Goal: Information Seeking & Learning: Learn about a topic

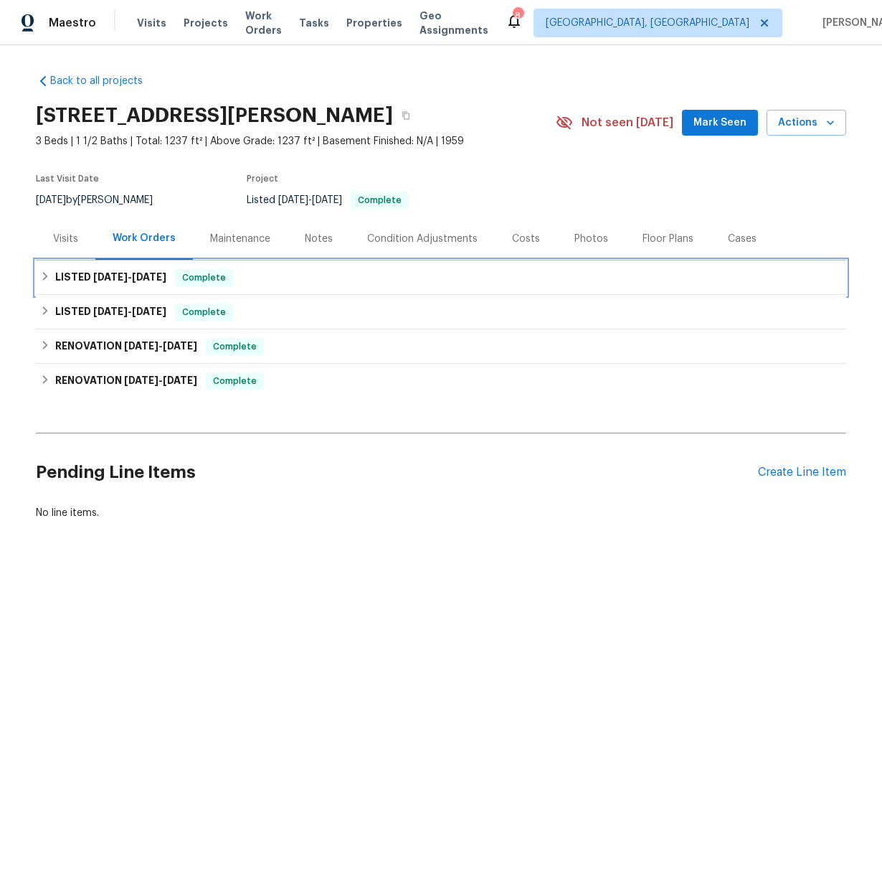
click at [41, 274] on icon at bounding box center [45, 276] width 10 height 10
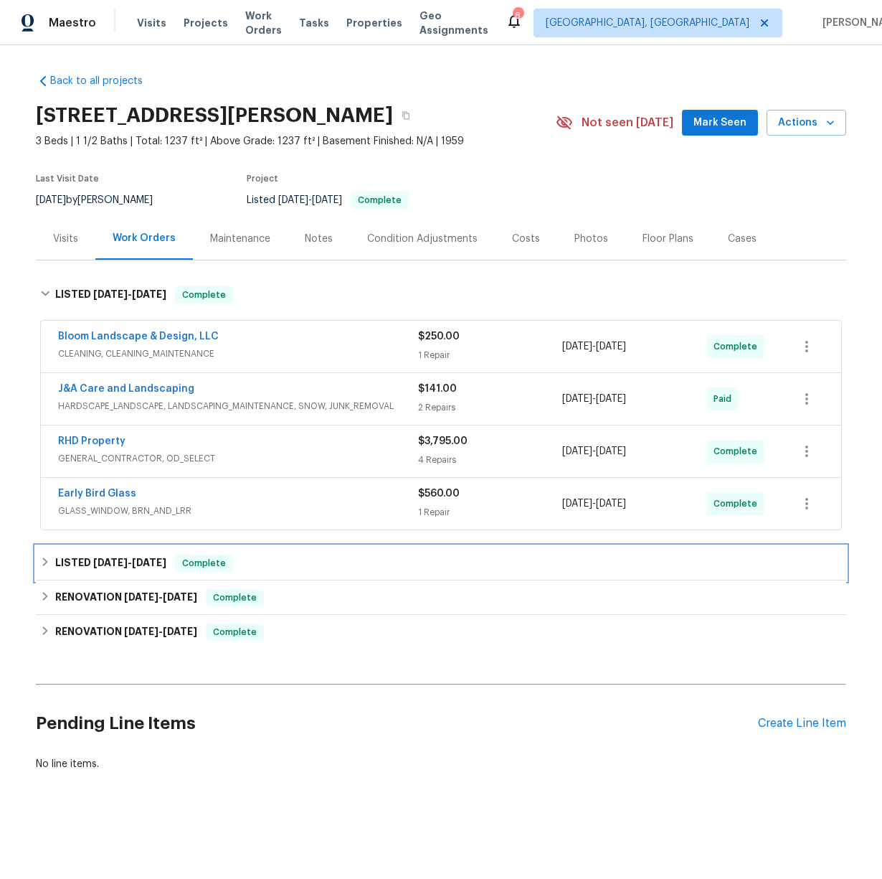
click at [40, 557] on icon at bounding box center [45, 562] width 10 height 10
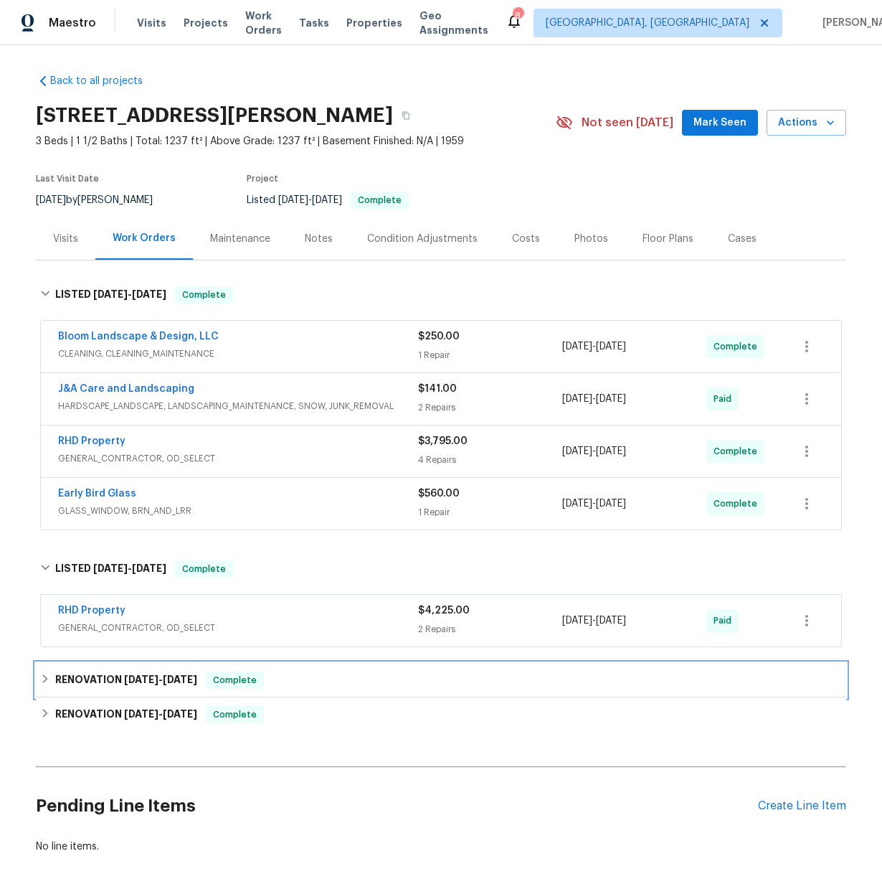
click at [40, 679] on icon at bounding box center [45, 679] width 10 height 10
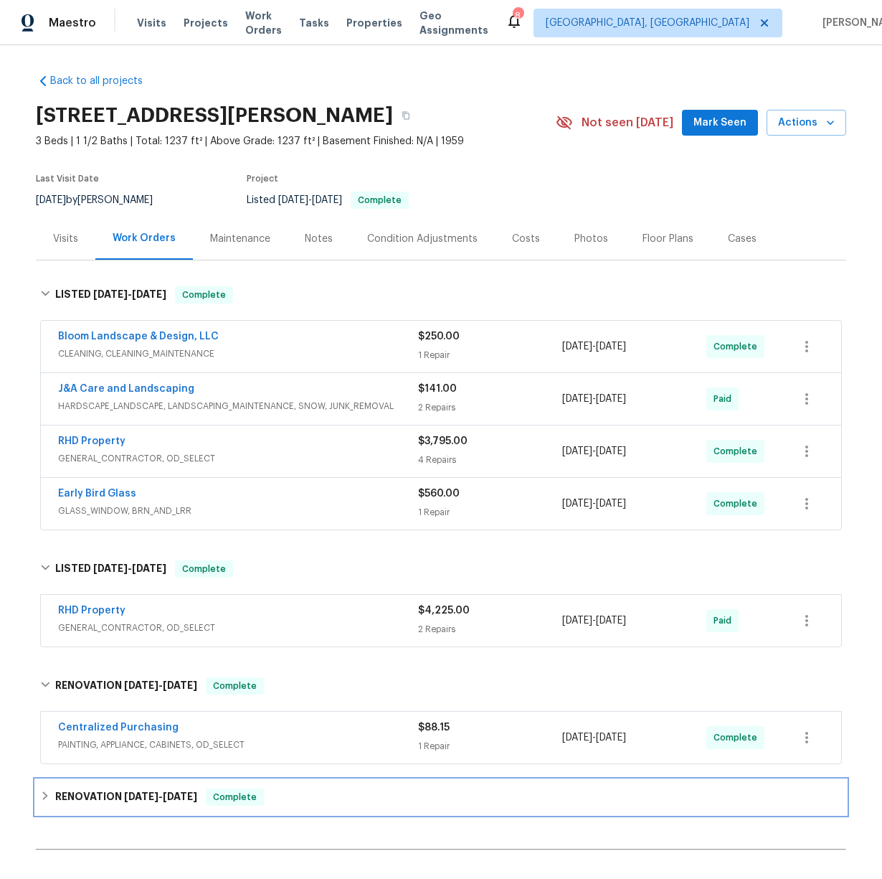
click at [36, 797] on div "RENOVATION 3/3/25 - 4/7/25 Complete" at bounding box center [441, 797] width 811 height 34
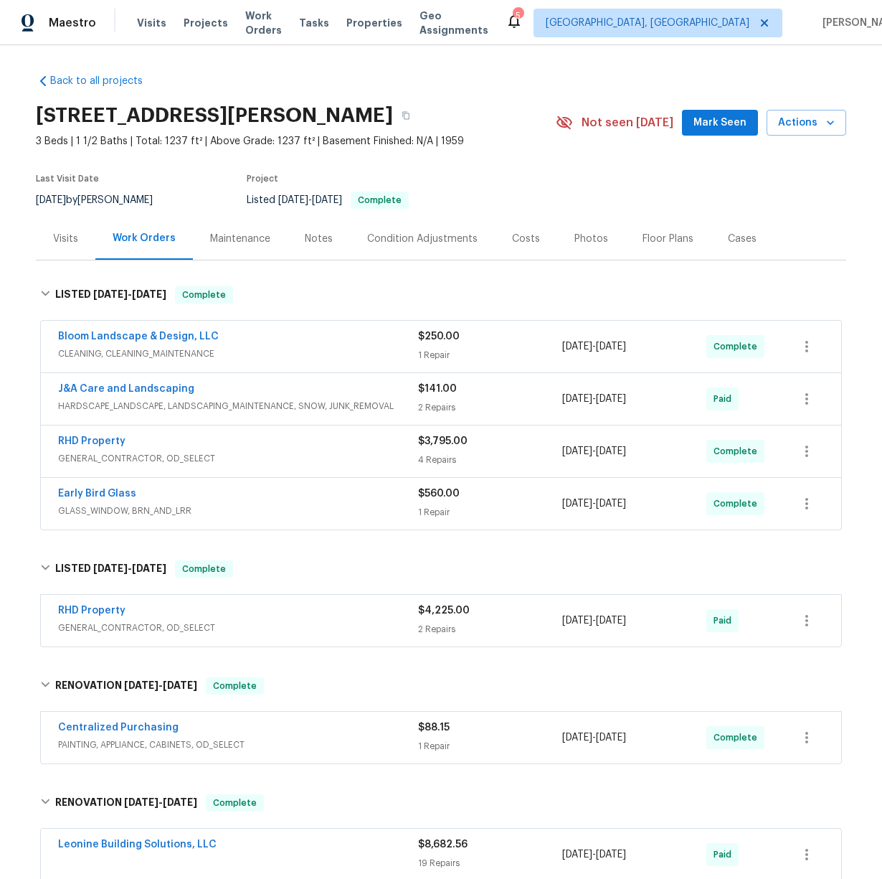
click at [575, 237] on div "Photos" at bounding box center [592, 239] width 34 height 14
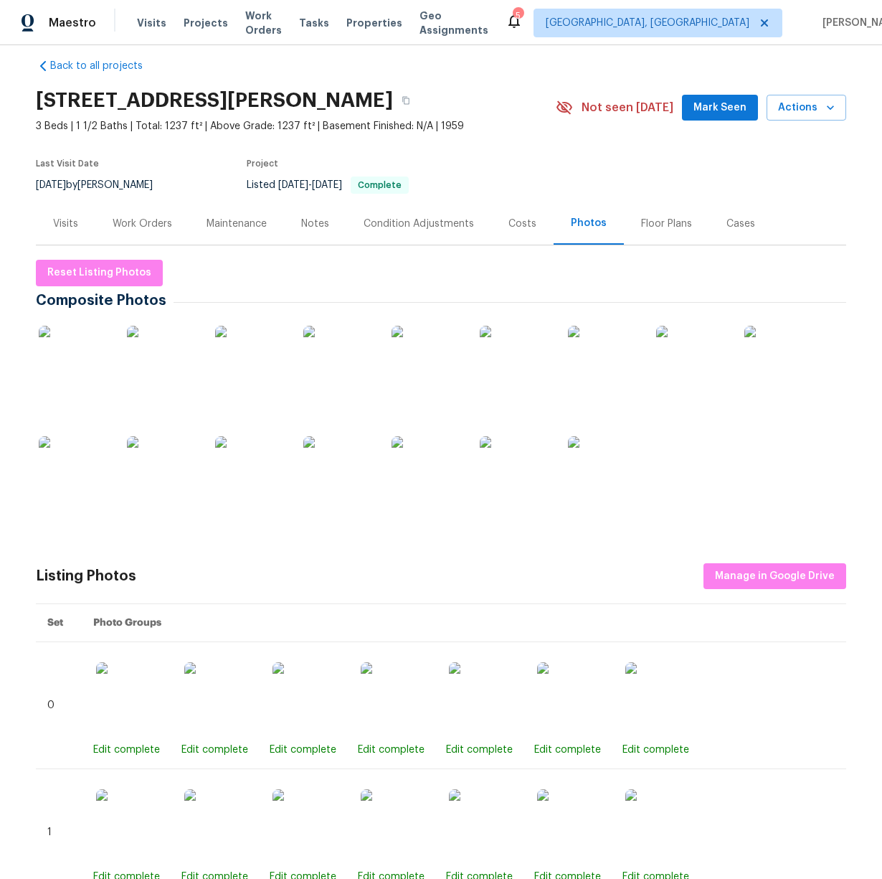
scroll to position [16, 0]
click at [407, 372] on img at bounding box center [428, 361] width 72 height 72
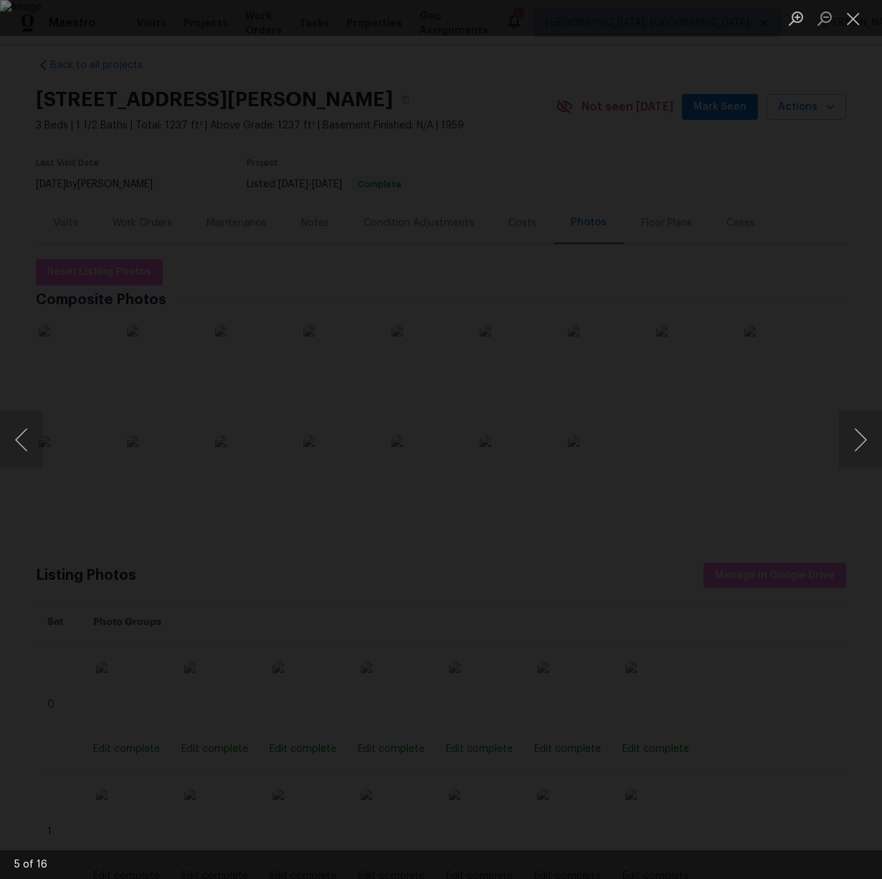
click at [34, 671] on div "Lightbox" at bounding box center [441, 439] width 882 height 879
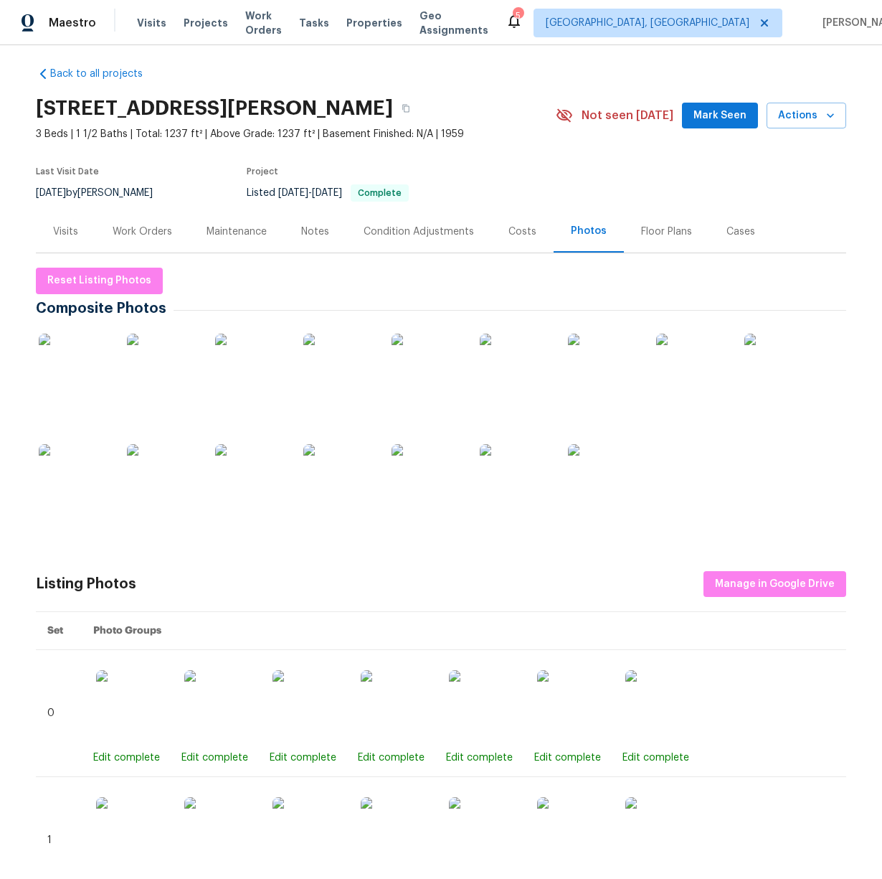
scroll to position [0, 0]
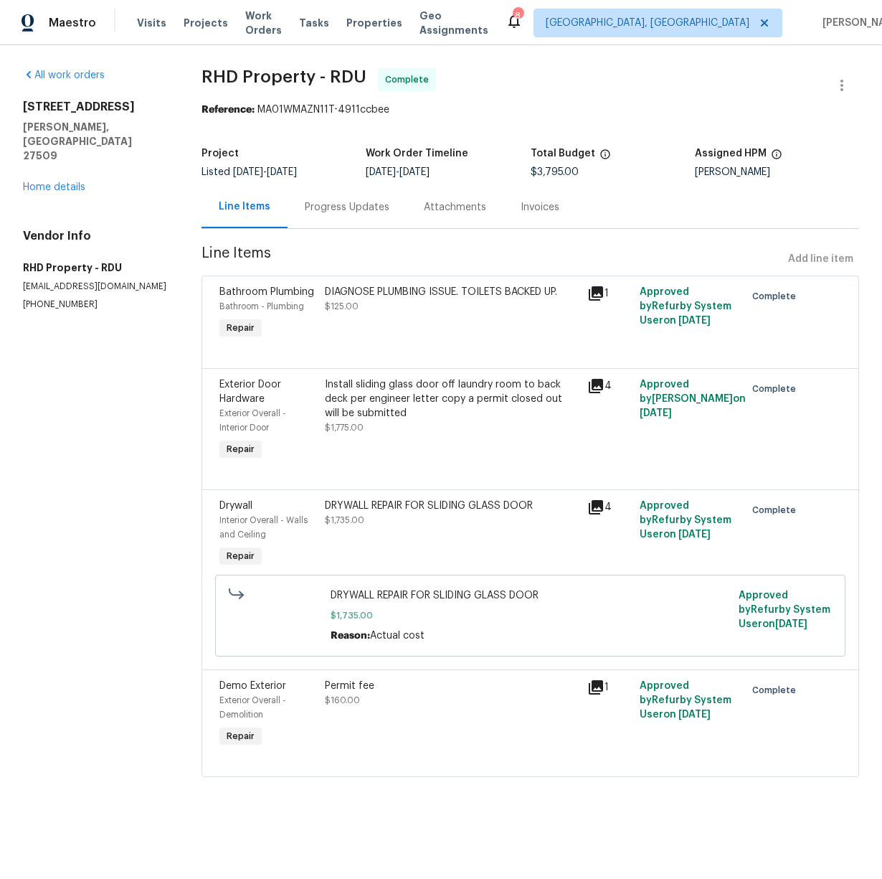
click at [589, 389] on icon at bounding box center [596, 386] width 14 height 14
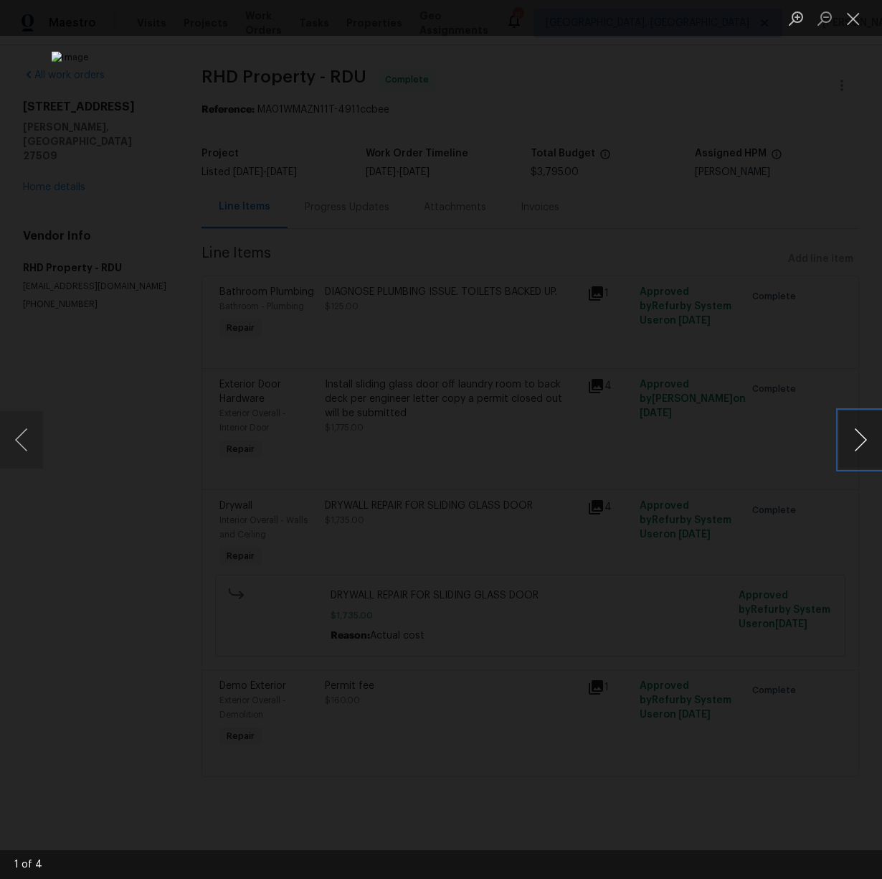
click at [864, 444] on button "Next image" at bounding box center [860, 439] width 43 height 57
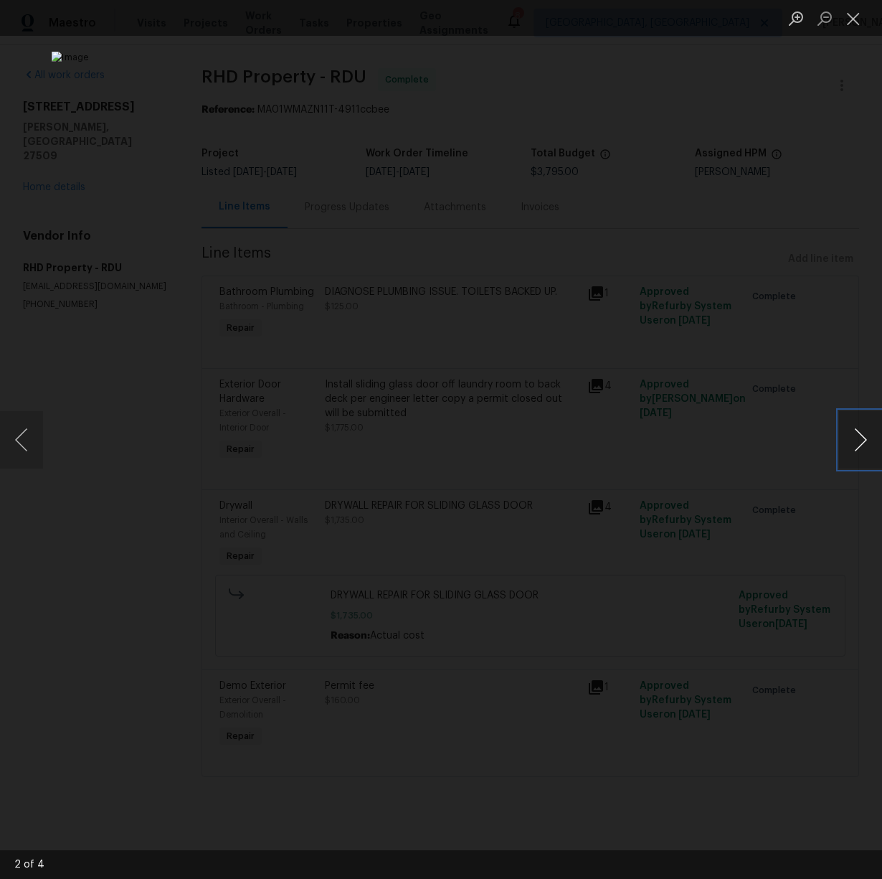
click at [864, 444] on button "Next image" at bounding box center [860, 439] width 43 height 57
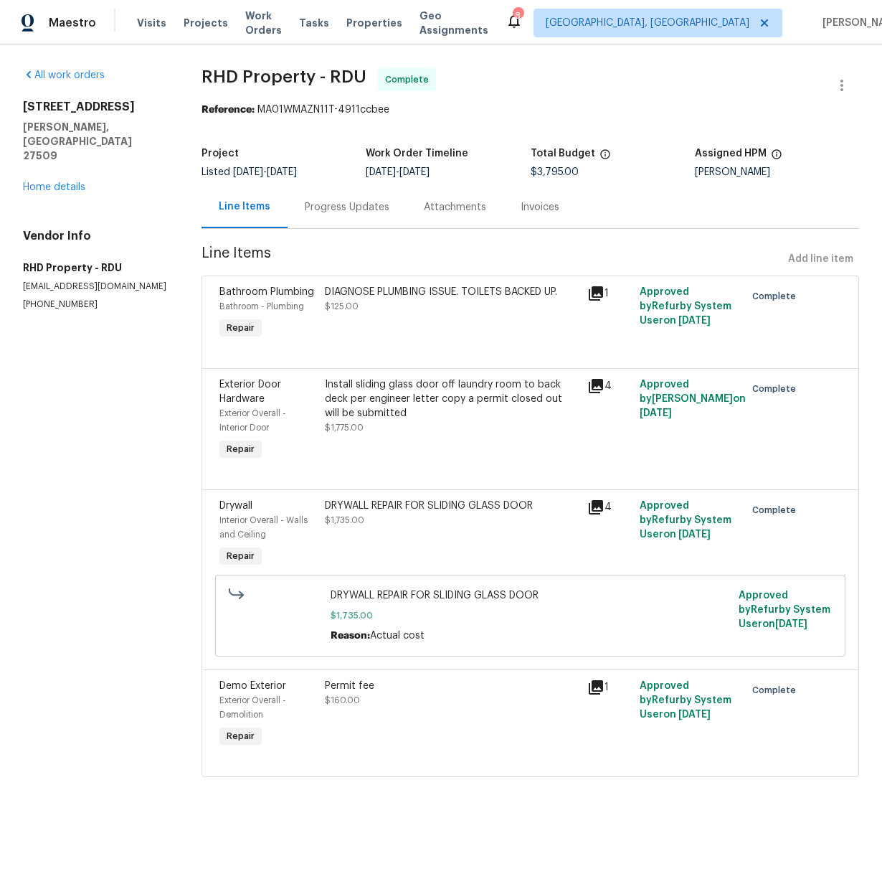
click at [589, 384] on icon at bounding box center [596, 386] width 14 height 14
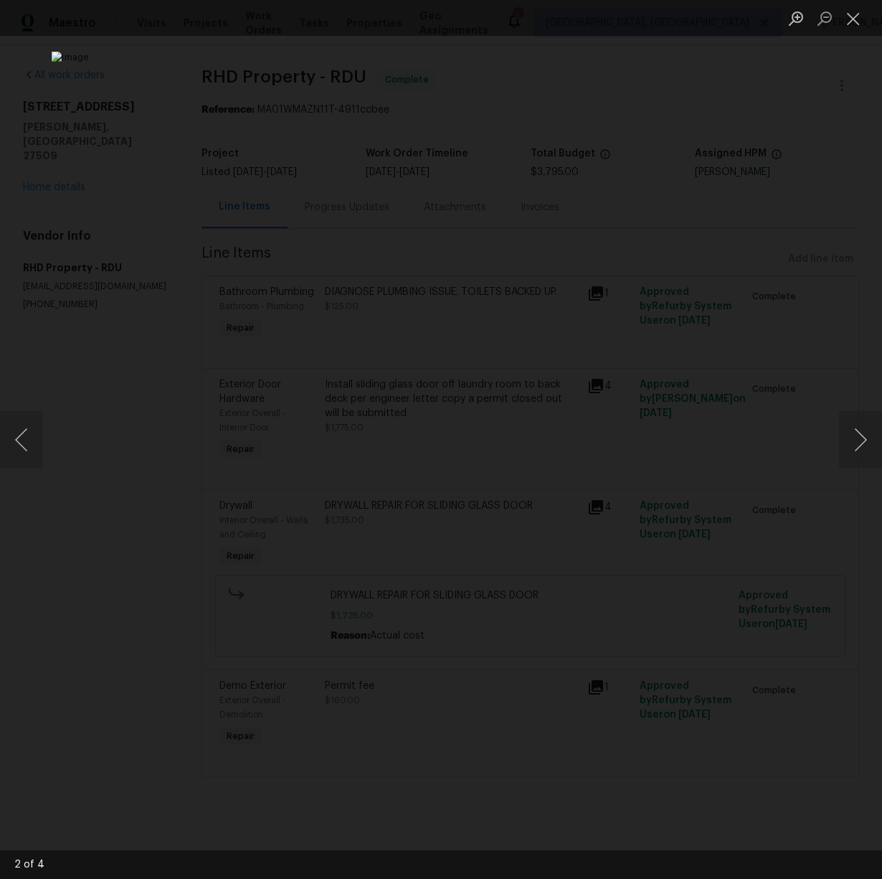
click at [75, 11] on div "Lightbox" at bounding box center [441, 18] width 882 height 36
click at [26, 437] on button "Previous image" at bounding box center [21, 439] width 43 height 57
click at [841, 443] on button "Next image" at bounding box center [860, 439] width 43 height 57
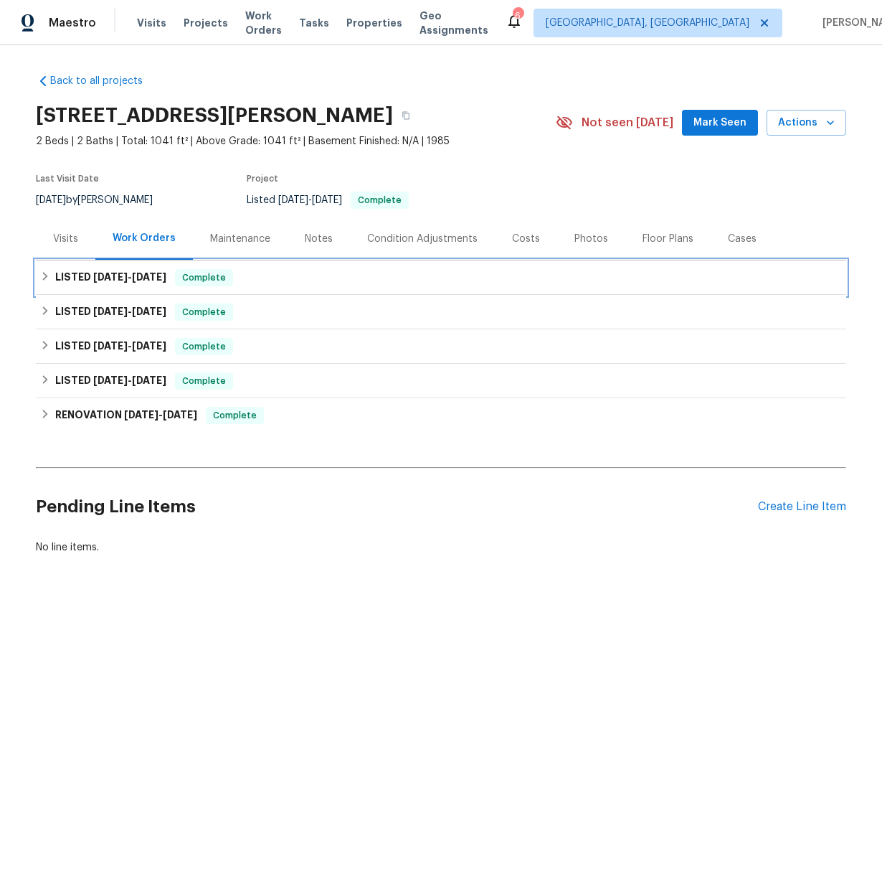
click at [40, 274] on icon at bounding box center [45, 276] width 10 height 10
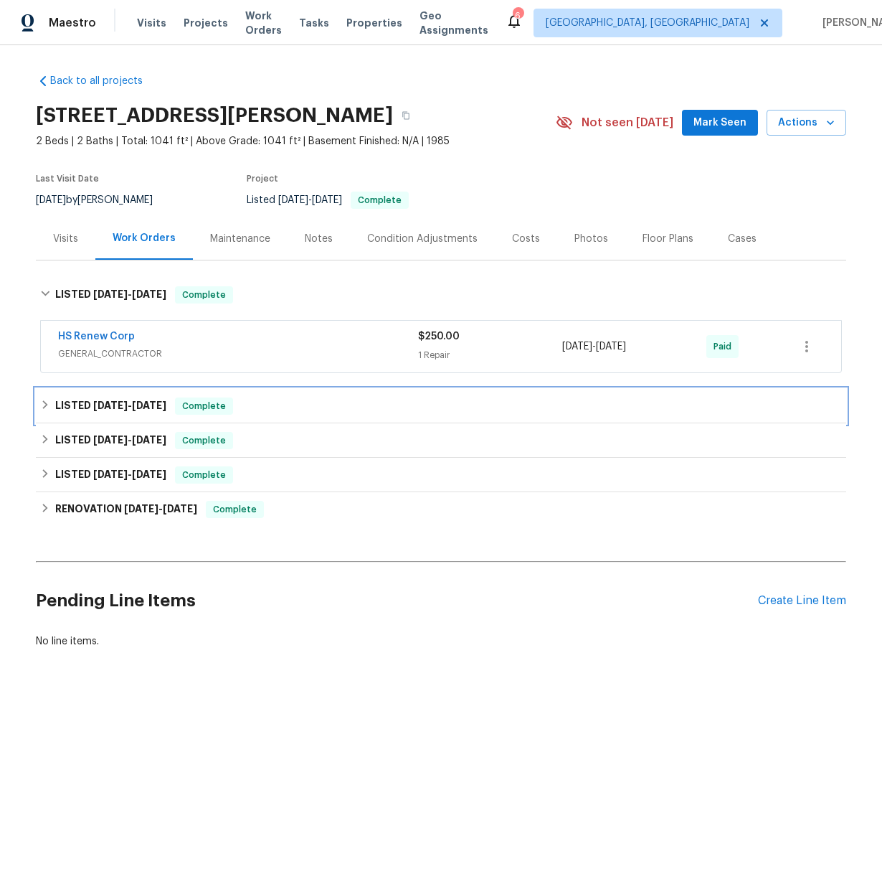
click at [40, 407] on icon at bounding box center [45, 405] width 10 height 10
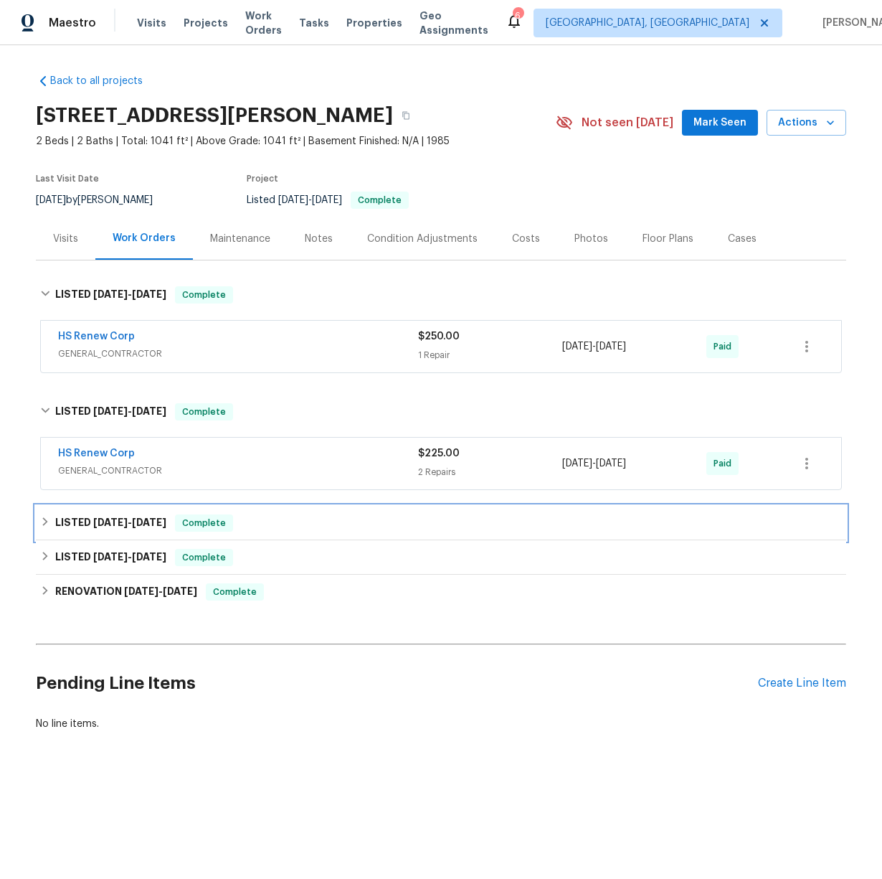
click at [43, 523] on icon at bounding box center [45, 521] width 5 height 9
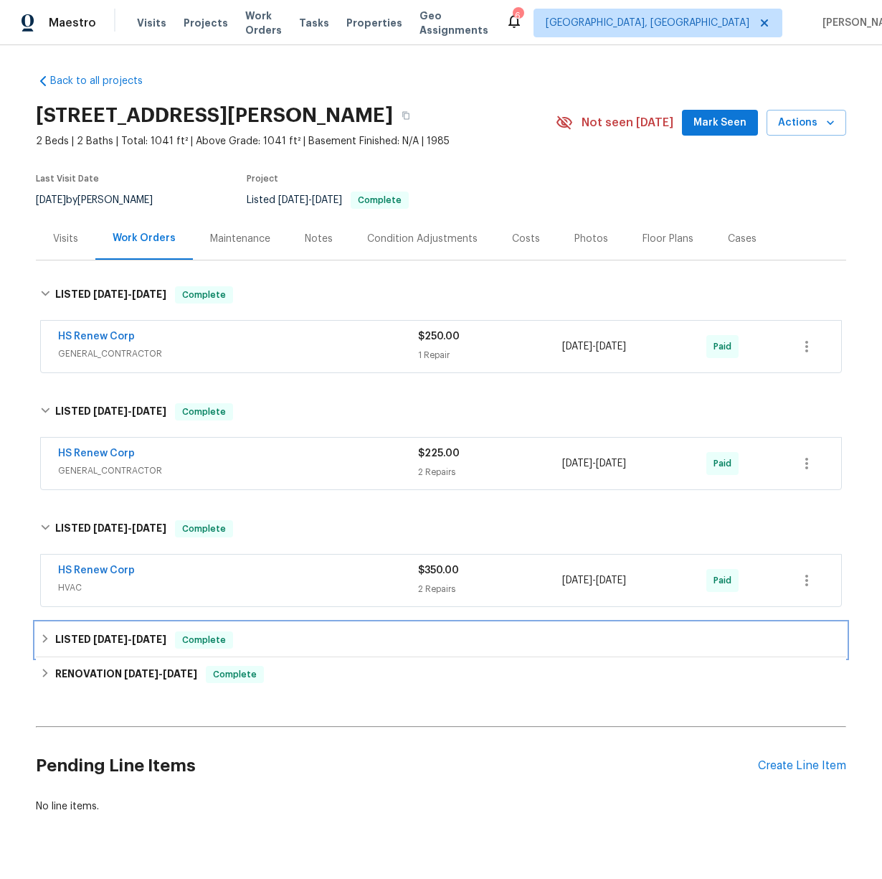
click at [40, 643] on div "LISTED 2/29/24 - 3/4/24 Complete" at bounding box center [441, 639] width 802 height 17
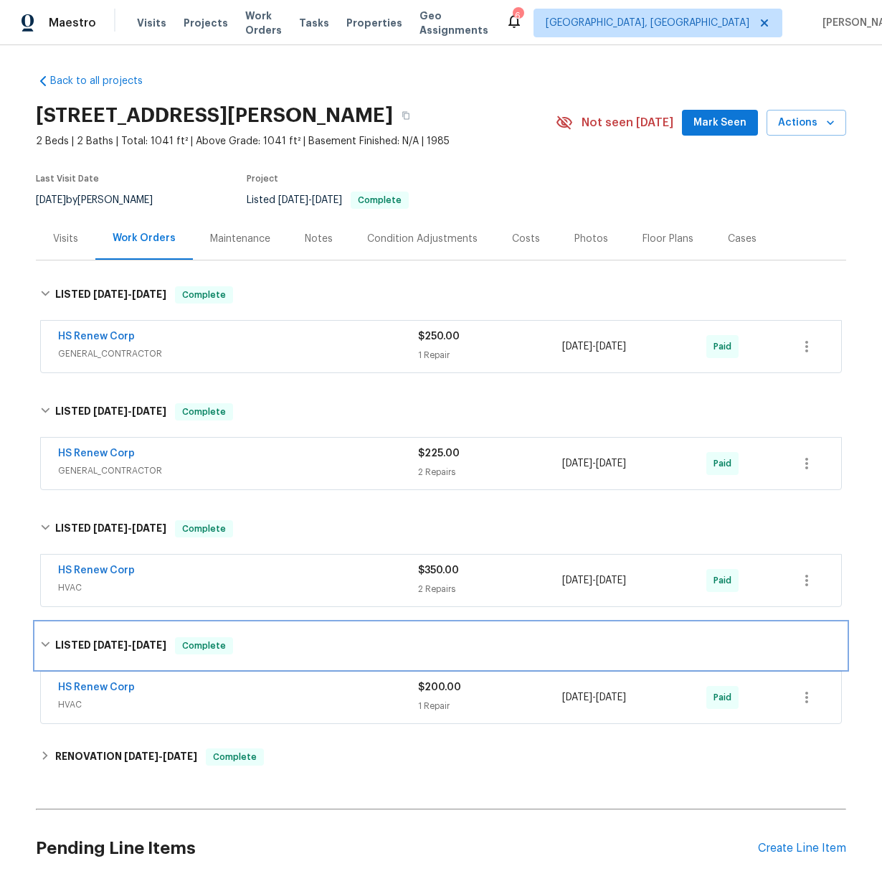
scroll to position [39, 0]
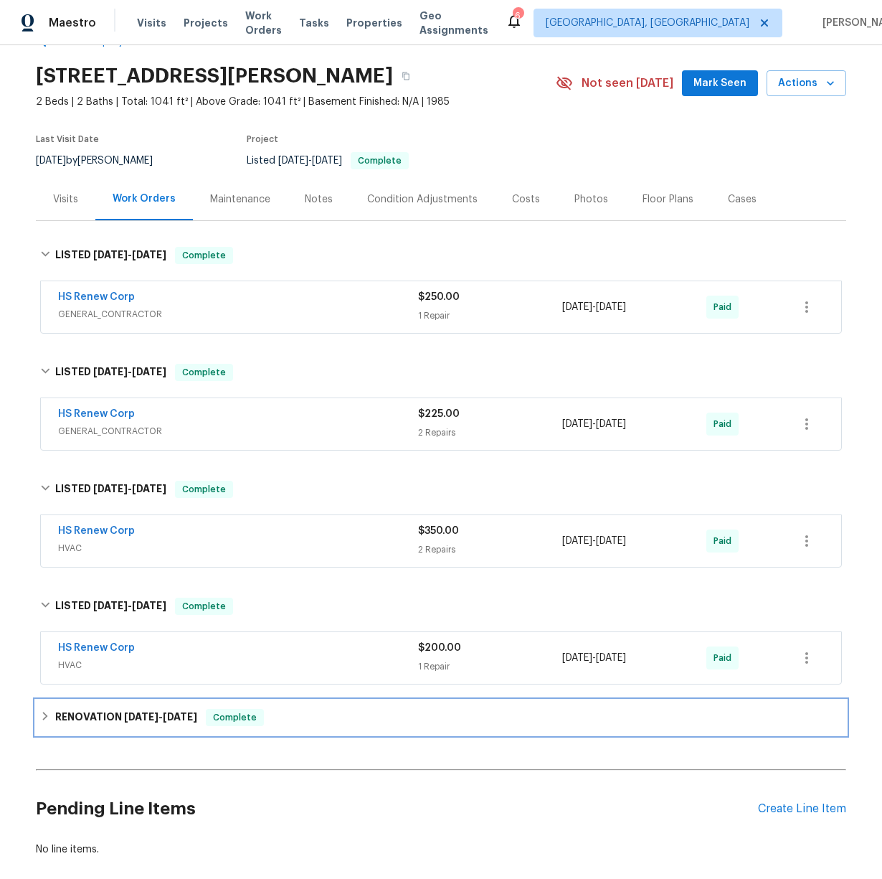
click at [40, 718] on icon at bounding box center [45, 716] width 10 height 10
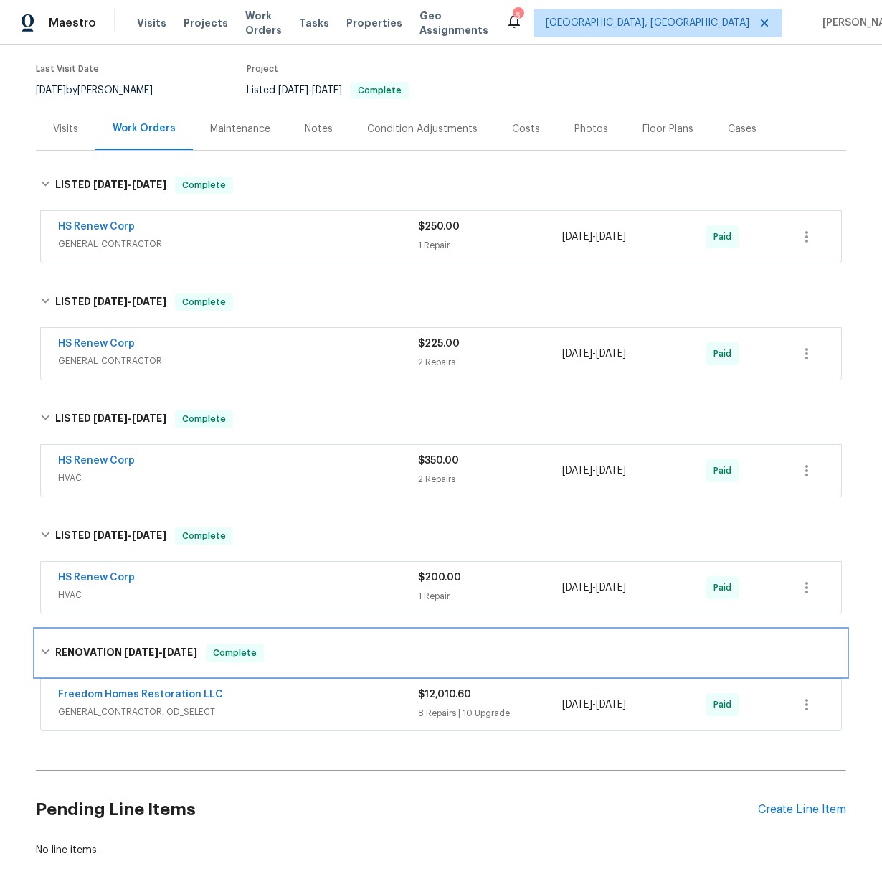
scroll to position [156, 0]
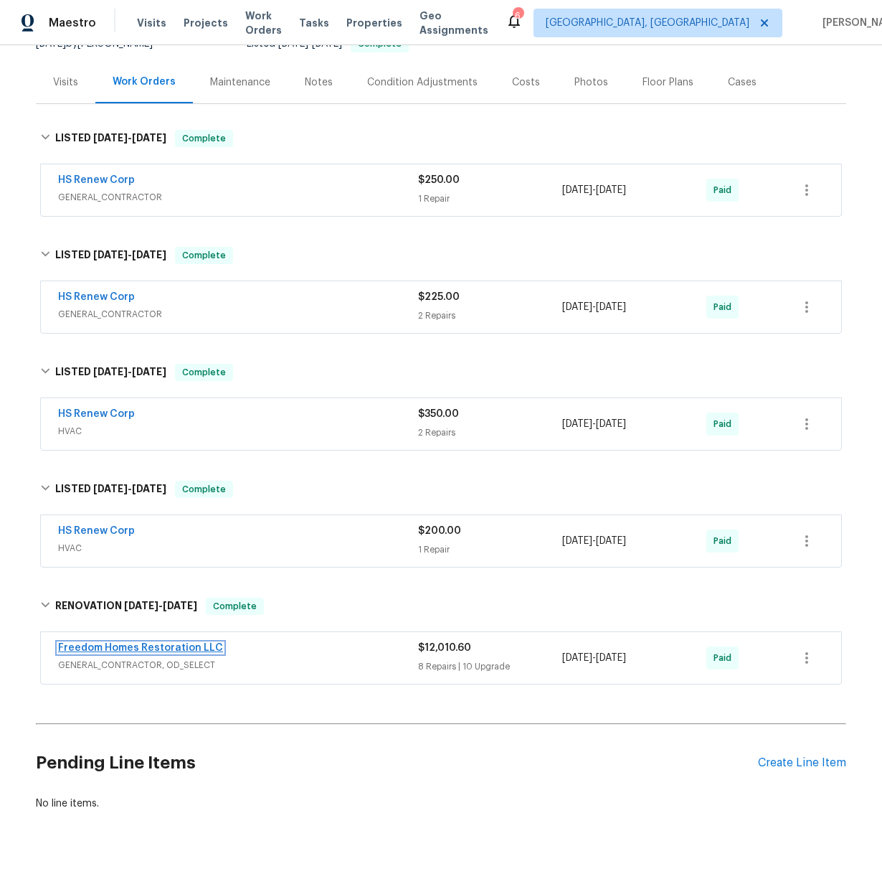
click at [135, 643] on link "Freedom Homes Restoration LLC" at bounding box center [140, 648] width 165 height 10
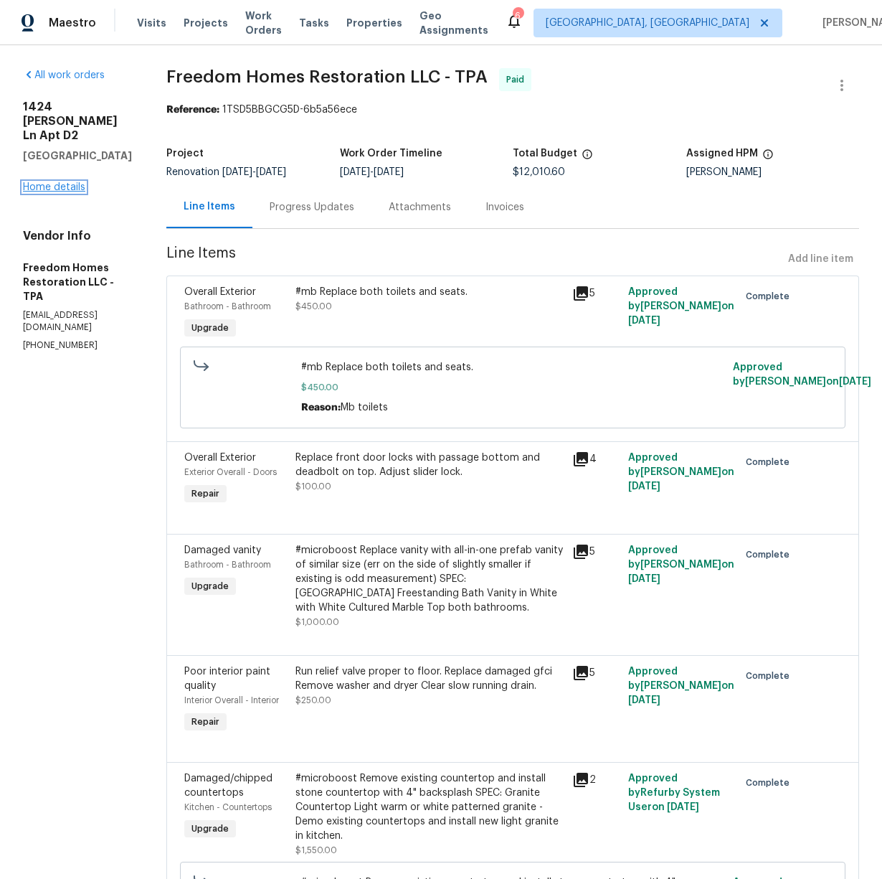
click at [69, 189] on link "Home details" at bounding box center [54, 187] width 62 height 10
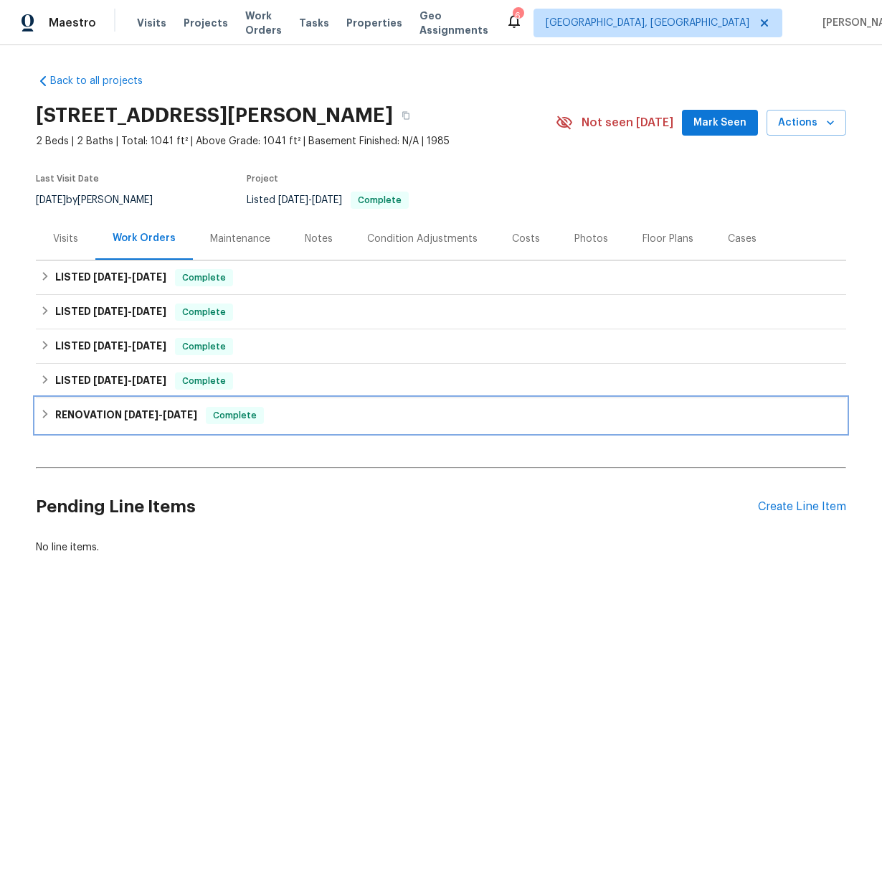
click at [80, 418] on h6 "RENOVATION 10/17/23 - 11/24/23" at bounding box center [126, 415] width 142 height 17
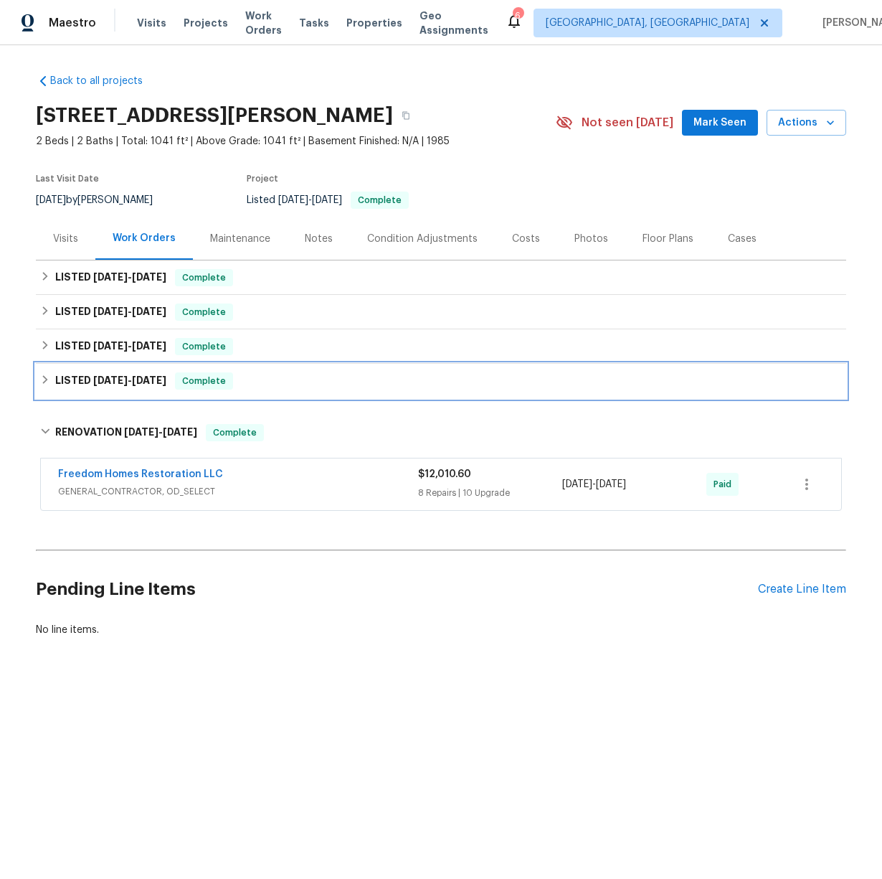
click at [64, 384] on h6 "LISTED 2/29/24 - 3/4/24" at bounding box center [110, 380] width 111 height 17
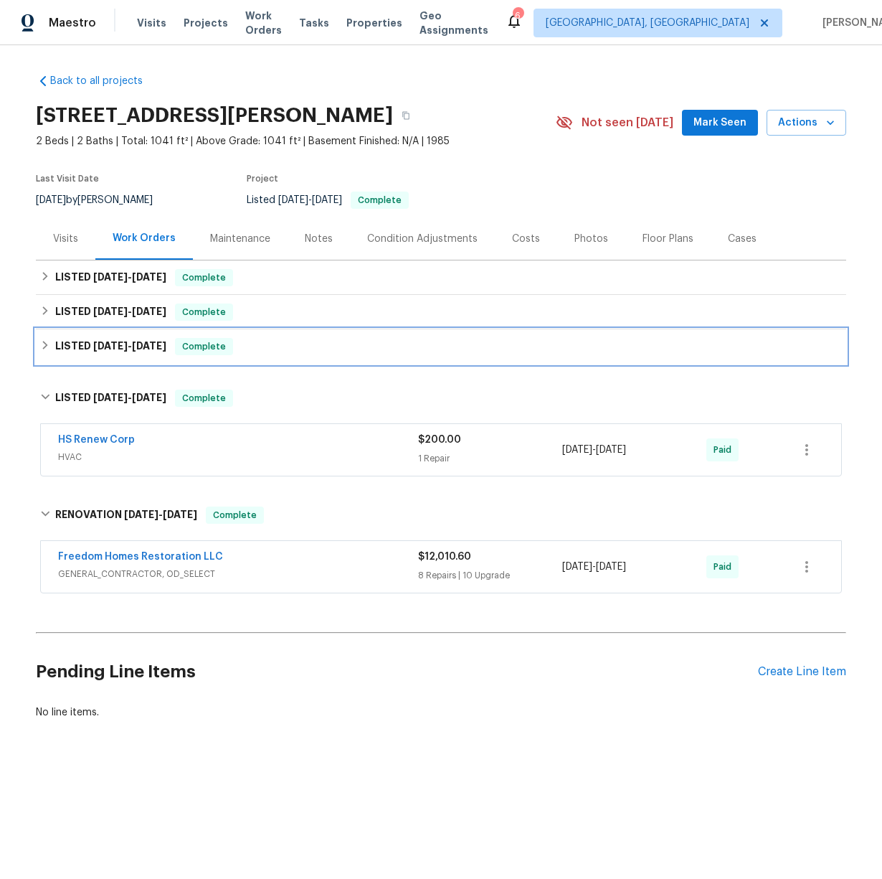
click at [64, 348] on h6 "LISTED 10/2/24 - 11/13/24" at bounding box center [110, 346] width 111 height 17
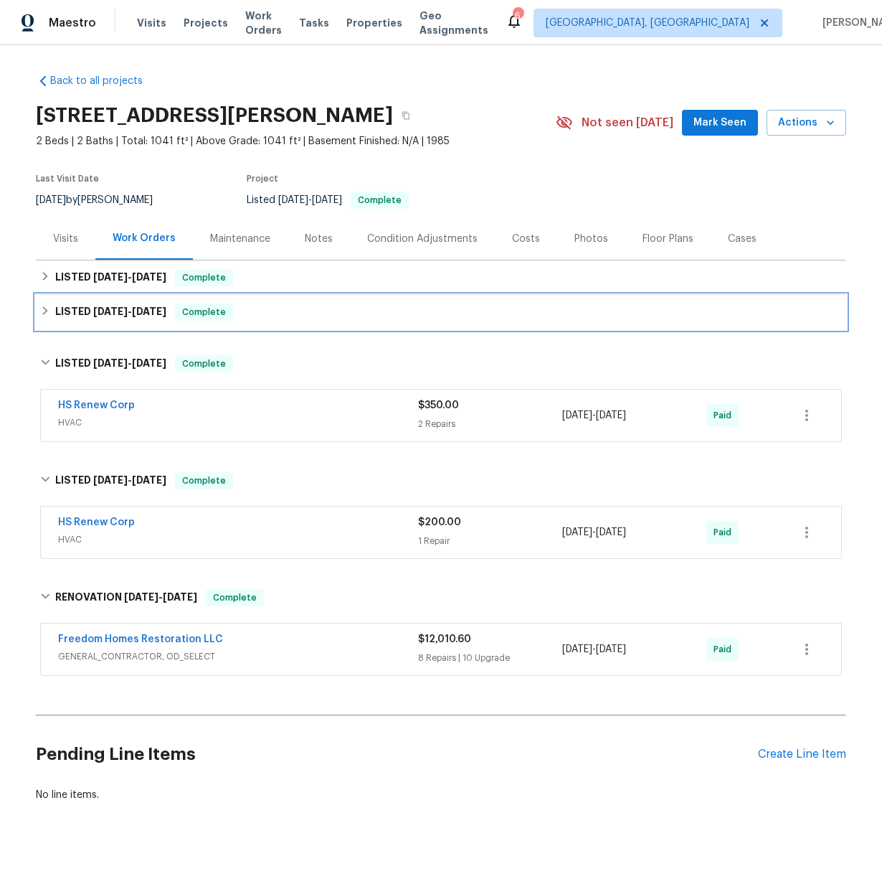
click at [66, 322] on div "LISTED 3/13/25 - 3/16/25 Complete" at bounding box center [441, 312] width 811 height 34
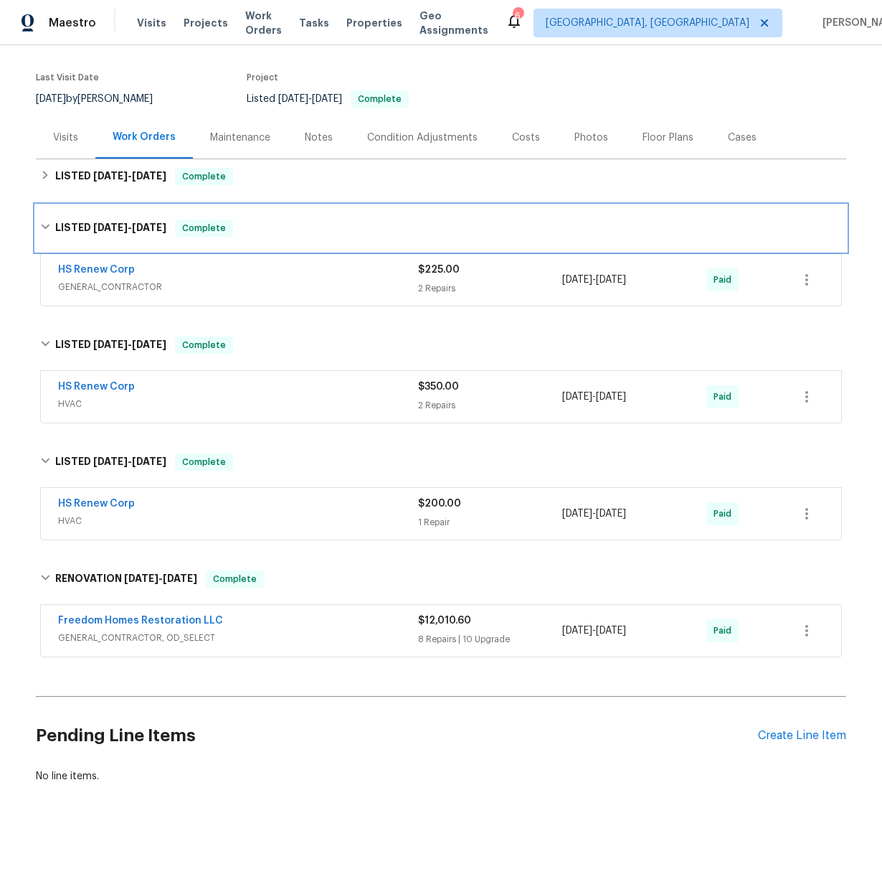
scroll to position [116, 0]
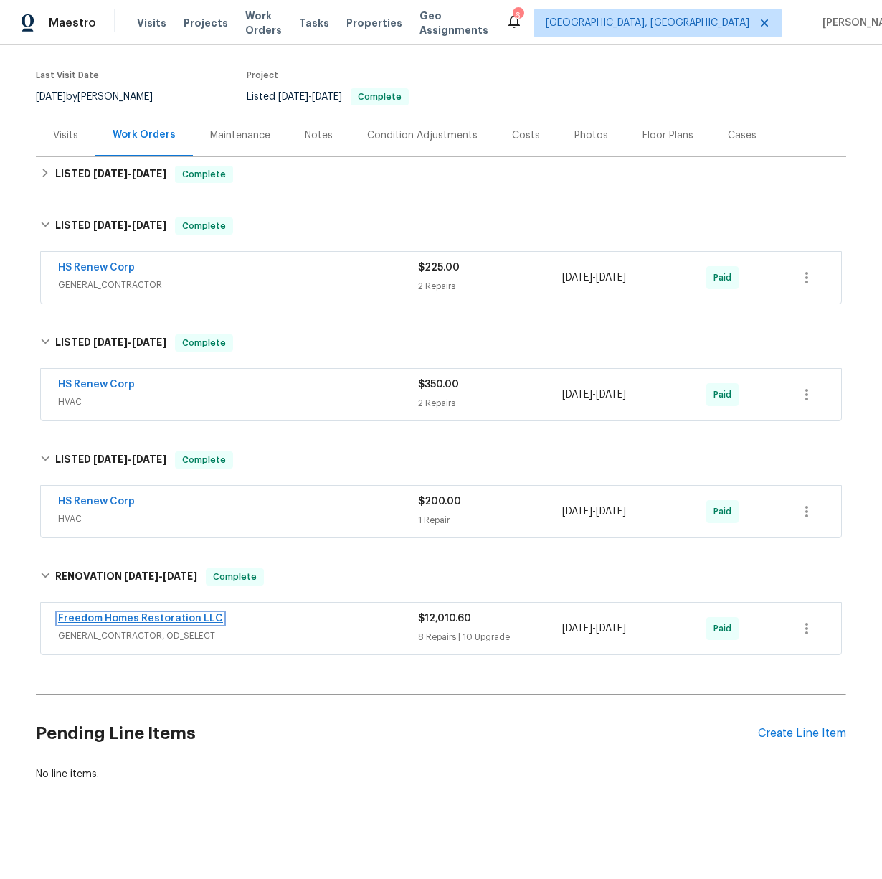
click at [138, 613] on link "Freedom Homes Restoration LLC" at bounding box center [140, 618] width 165 height 10
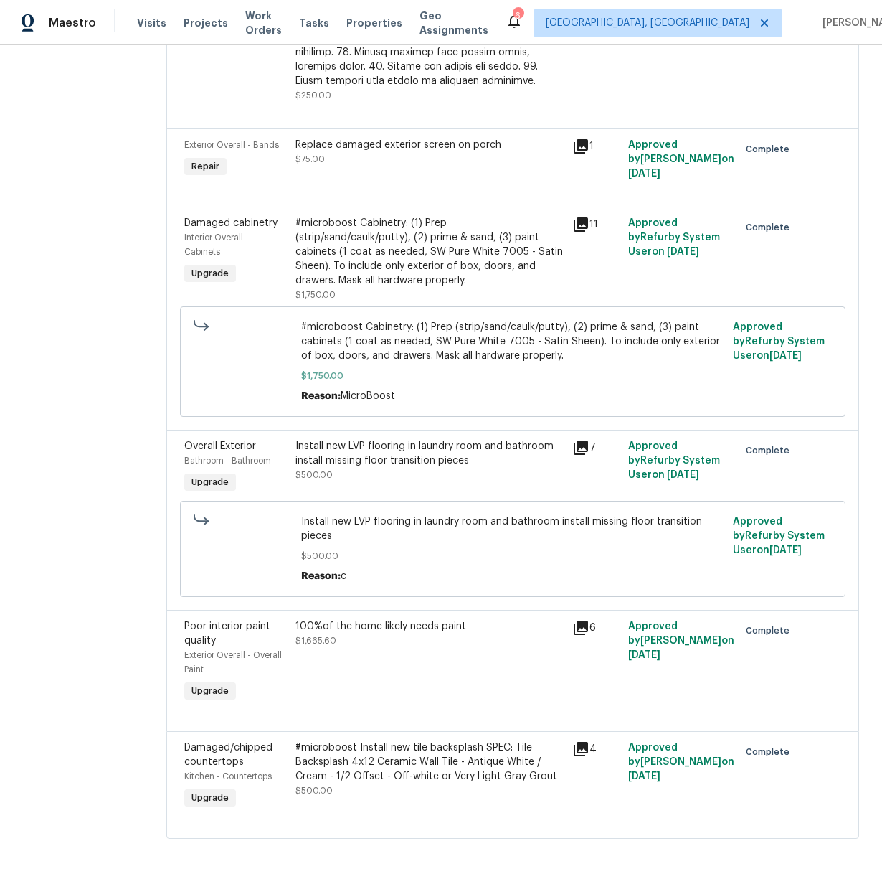
scroll to position [2299, 0]
